Goal: Information Seeking & Learning: Learn about a topic

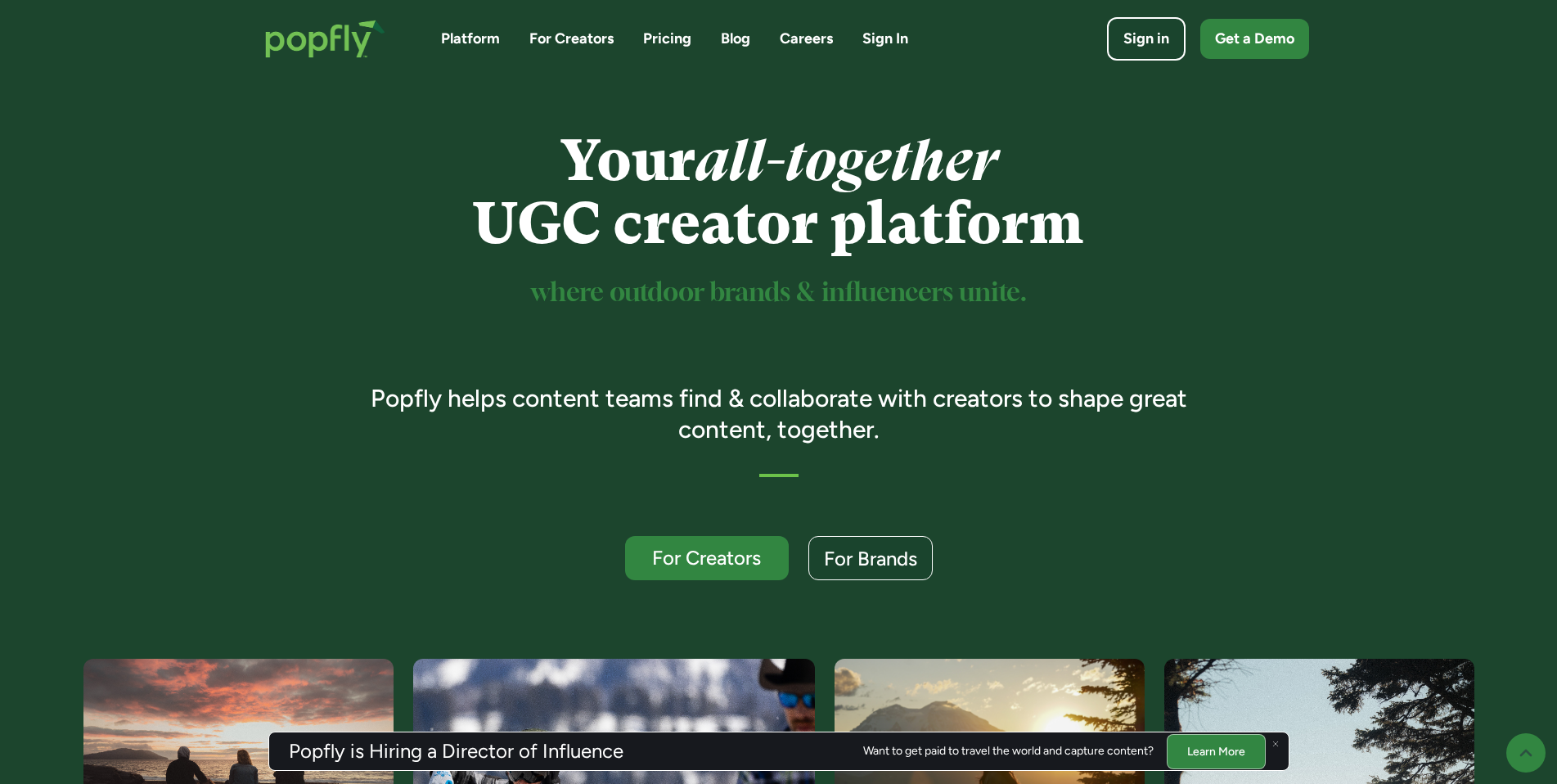
scroll to position [415, 0]
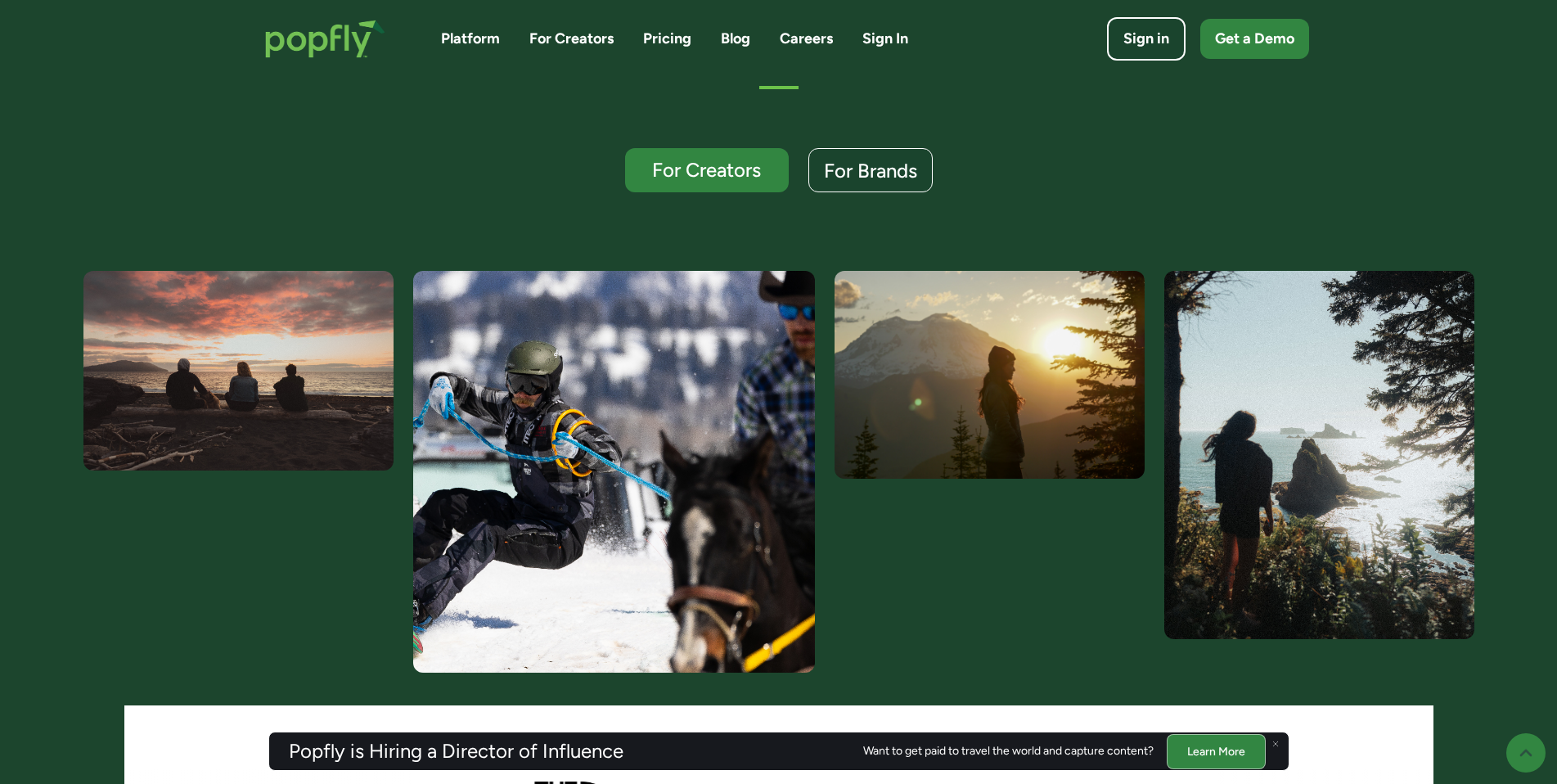
click at [657, 43] on link "Pricing" at bounding box center [667, 39] width 48 height 21
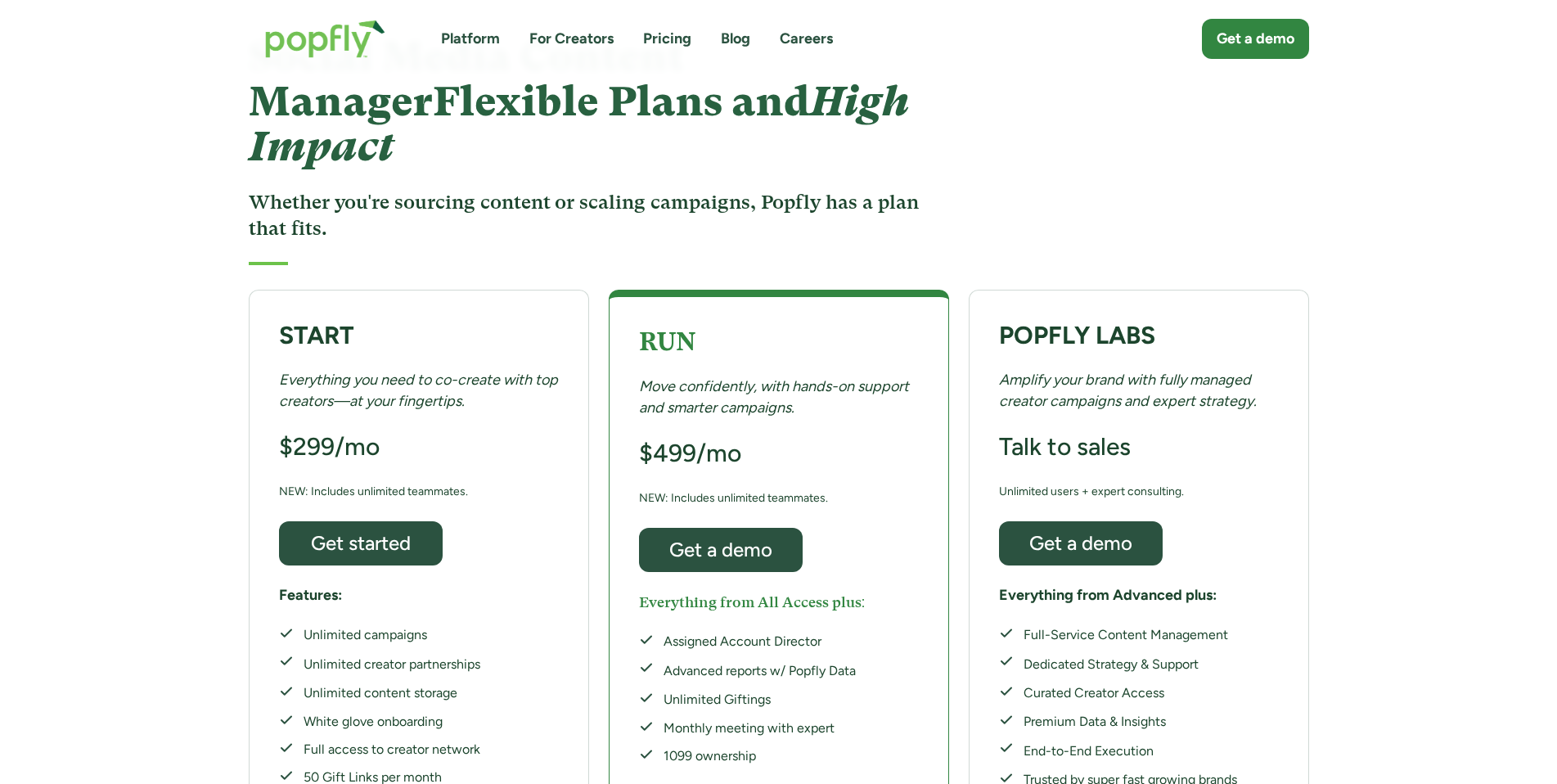
scroll to position [112, 0]
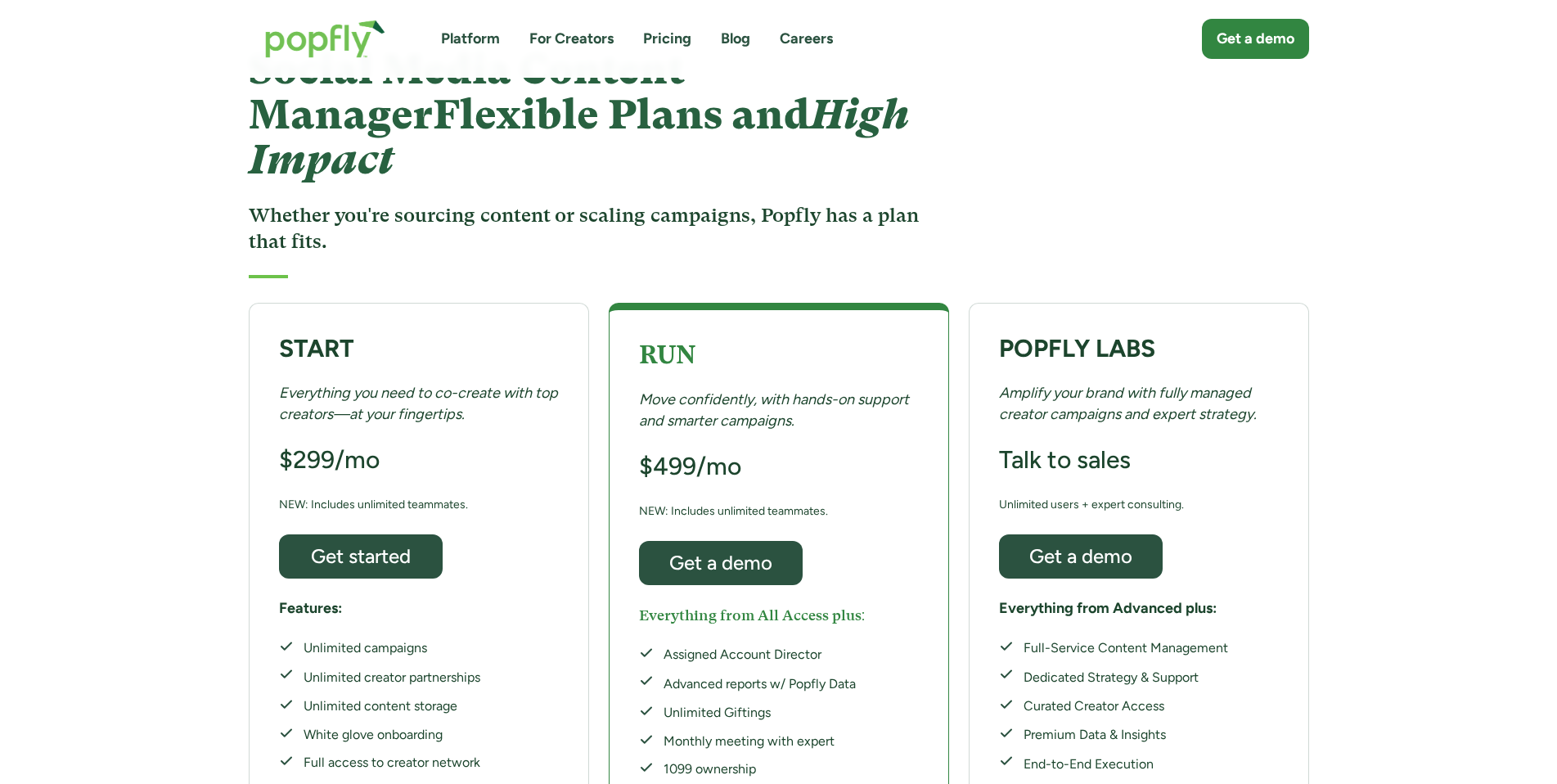
click at [459, 25] on div "Platform For Creators Pricing Blog Careers Get a demo" at bounding box center [779, 39] width 1061 height 71
click at [473, 38] on link "Platform" at bounding box center [471, 39] width 59 height 21
